Goal: Find specific page/section: Find specific page/section

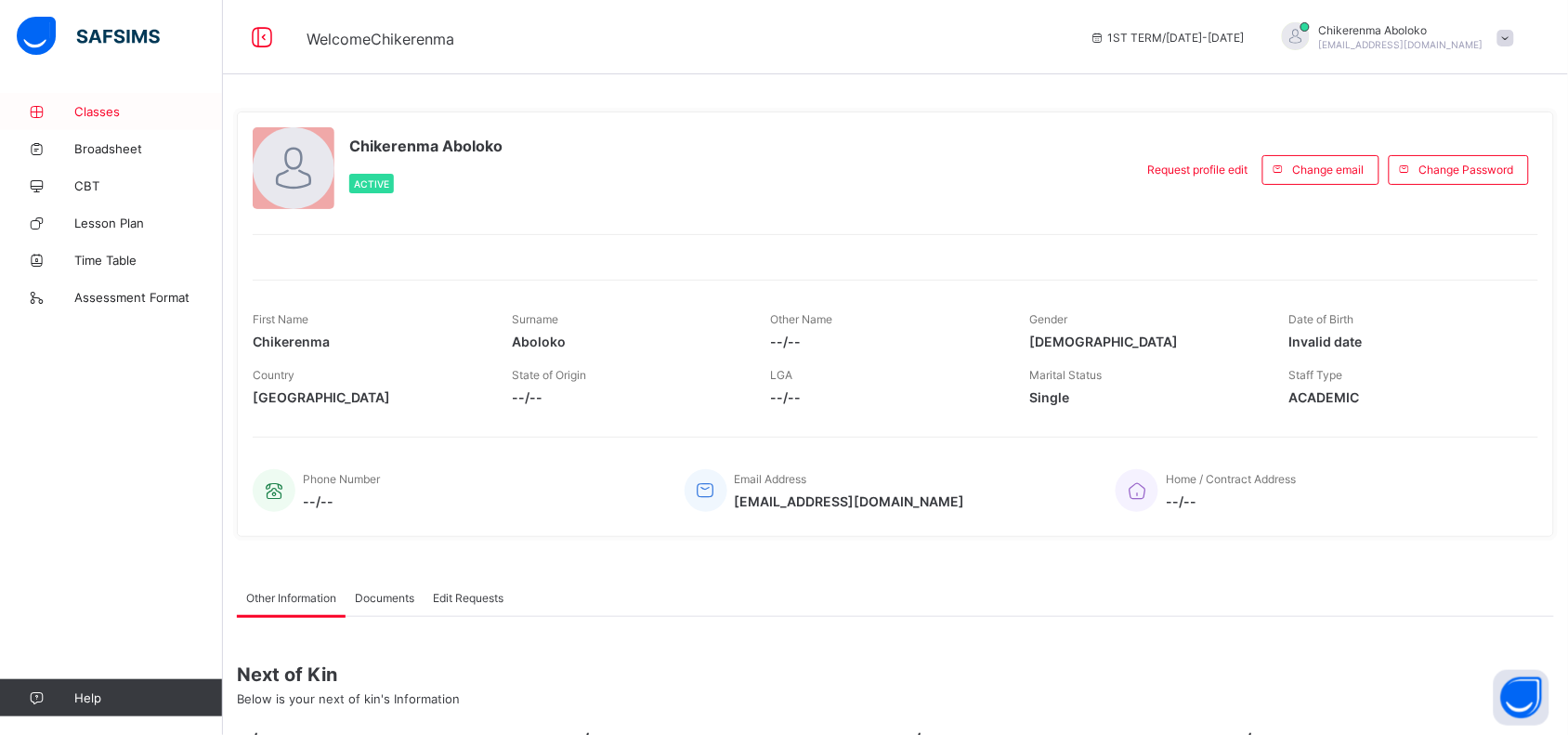
click at [100, 110] on span "Classes" at bounding box center [149, 111] width 149 height 15
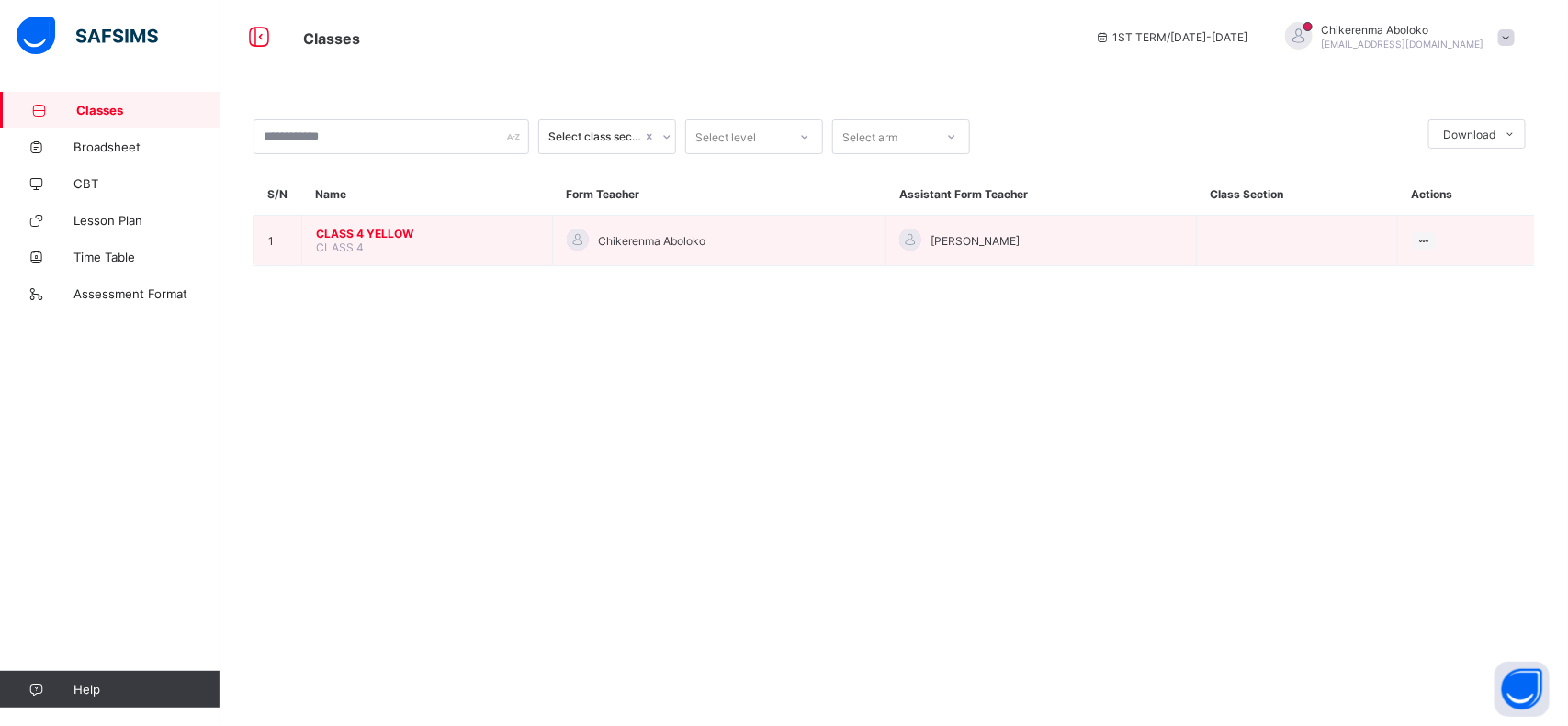
click at [361, 241] on span "CLASS 4" at bounding box center [339, 248] width 47 height 14
click at [363, 230] on span "CLASS 4 YELLOW" at bounding box center [427, 233] width 223 height 14
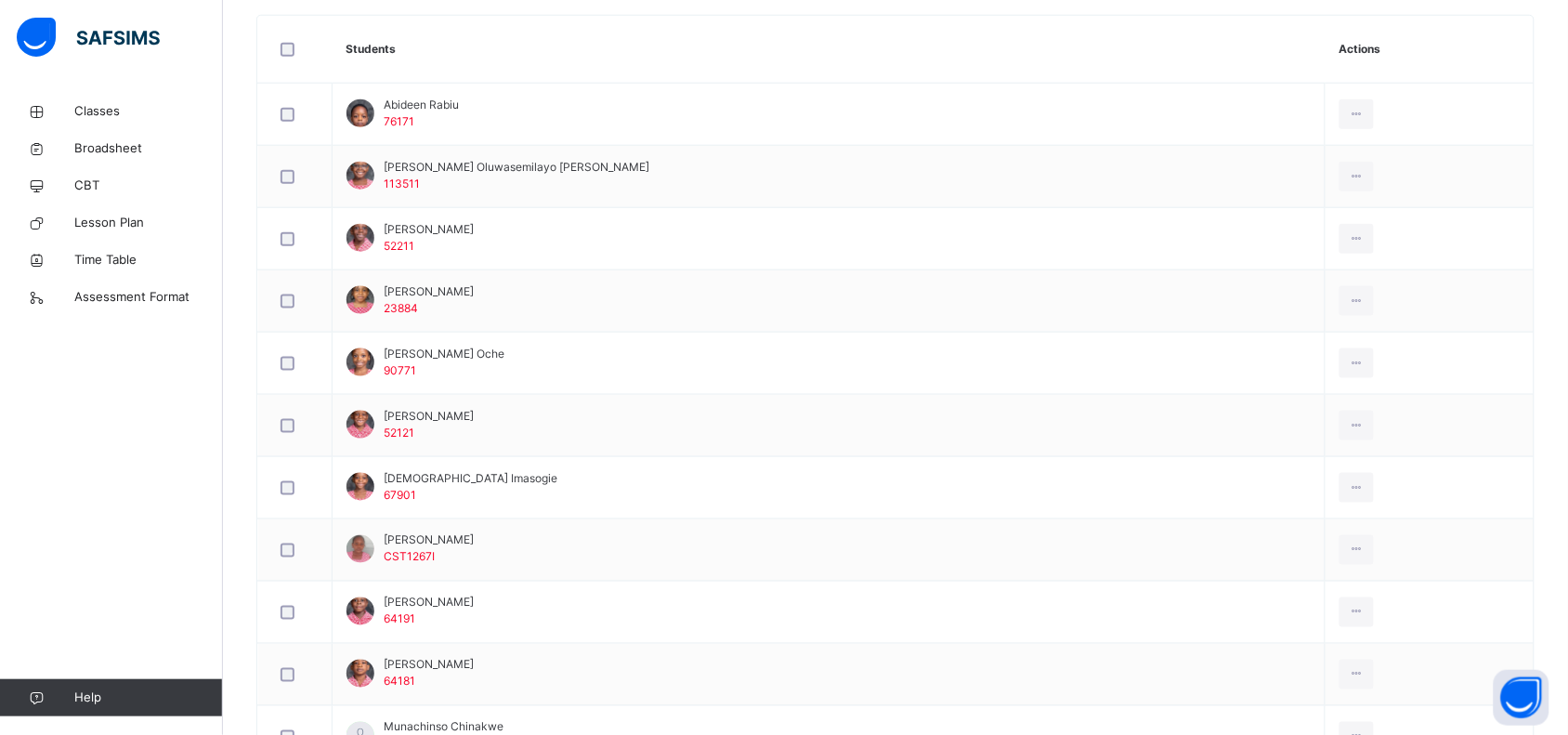
scroll to position [513, 0]
